Goal: Information Seeking & Learning: Learn about a topic

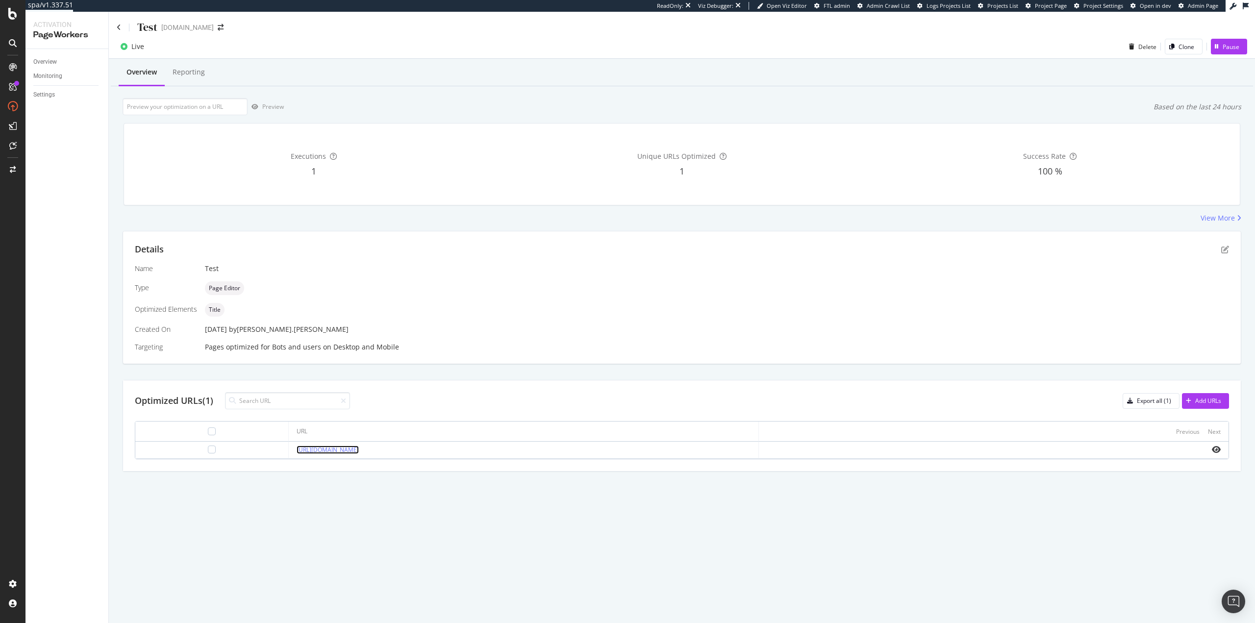
click at [314, 453] on link "https://www.cigars.com/about-us.html" at bounding box center [328, 450] width 62 height 8
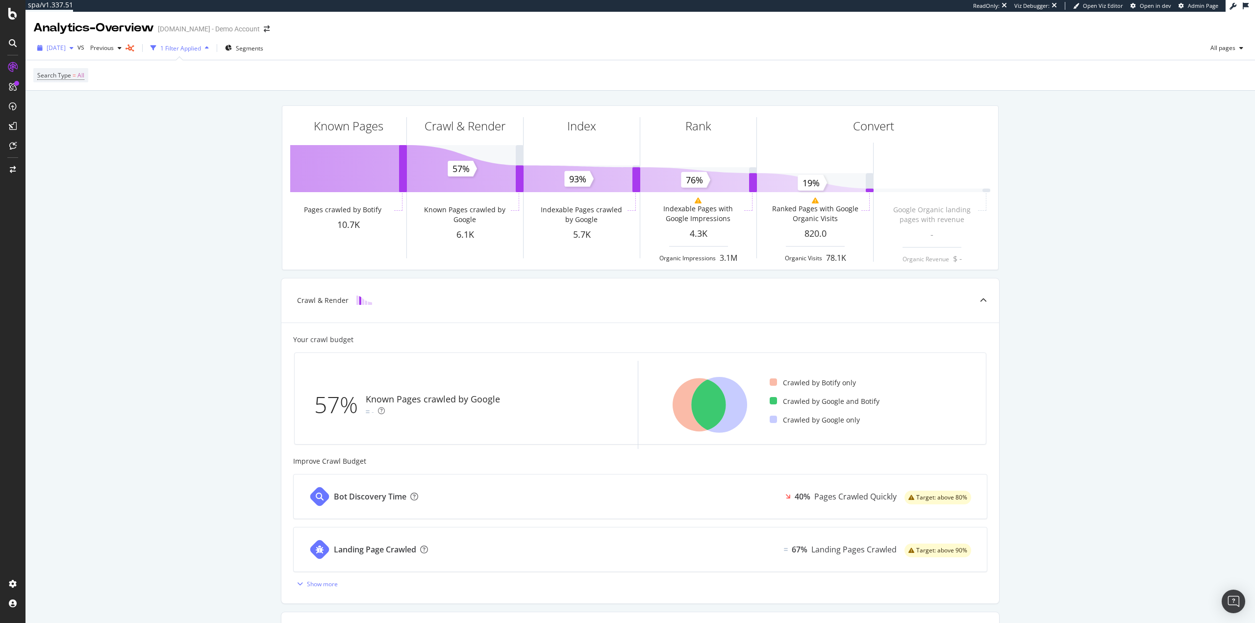
click at [66, 45] on span "[DATE]" at bounding box center [56, 48] width 19 height 8
click at [128, 117] on div "2025 Sep. 15th" at bounding box center [110, 119] width 125 height 9
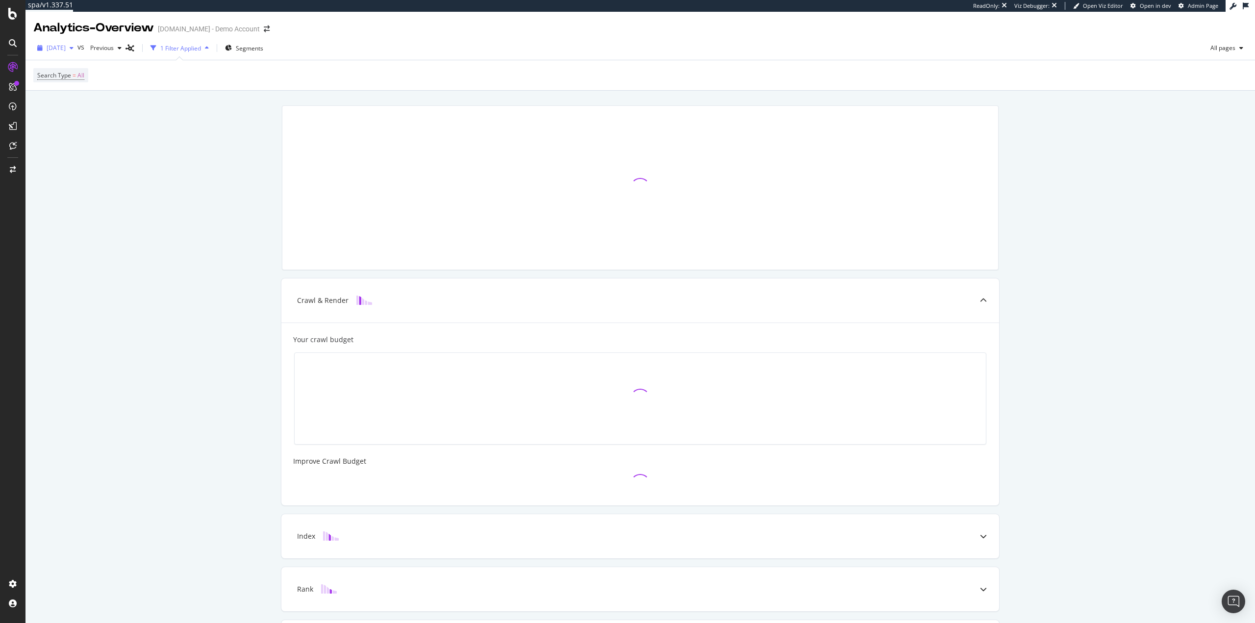
click at [66, 46] on span "2025 Sep. 15th" at bounding box center [56, 48] width 19 height 8
click at [83, 100] on div "2025 Sep. 22nd" at bounding box center [110, 101] width 125 height 9
